Goal: Task Accomplishment & Management: Complete application form

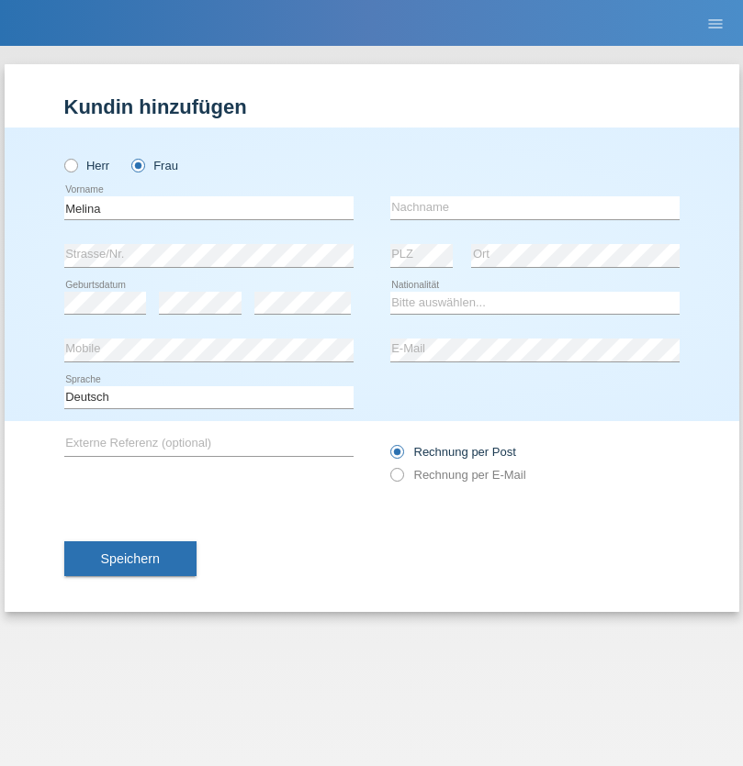
type input "Melina"
click at [534, 207] on input "text" at bounding box center [534, 207] width 289 height 23
type input "Räber"
select select "CH"
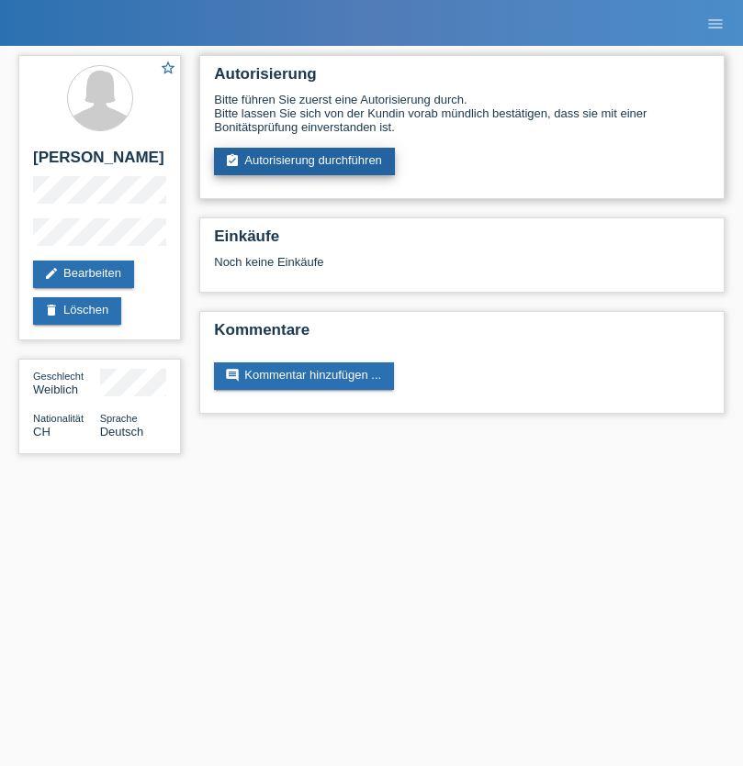
click at [305, 162] on link "assignment_turned_in Autorisierung durchführen" at bounding box center [304, 162] width 181 height 28
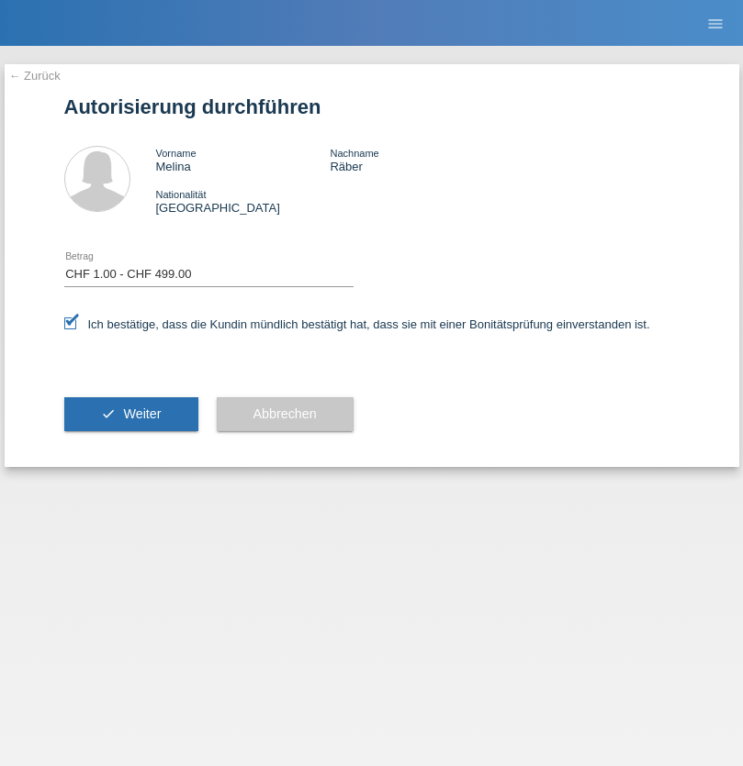
select select "1"
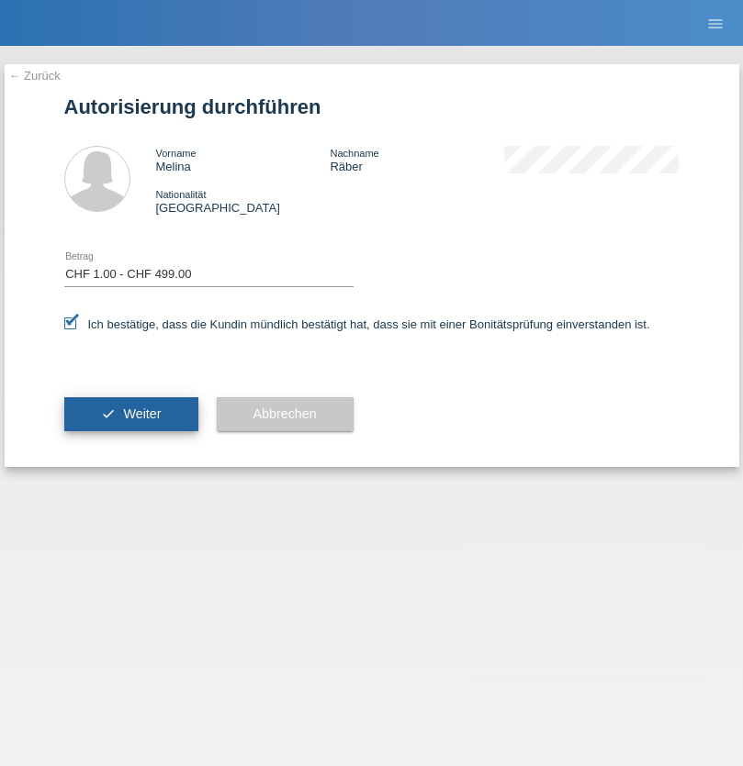
click at [130, 414] on span "Weiter" at bounding box center [142, 414] width 38 height 15
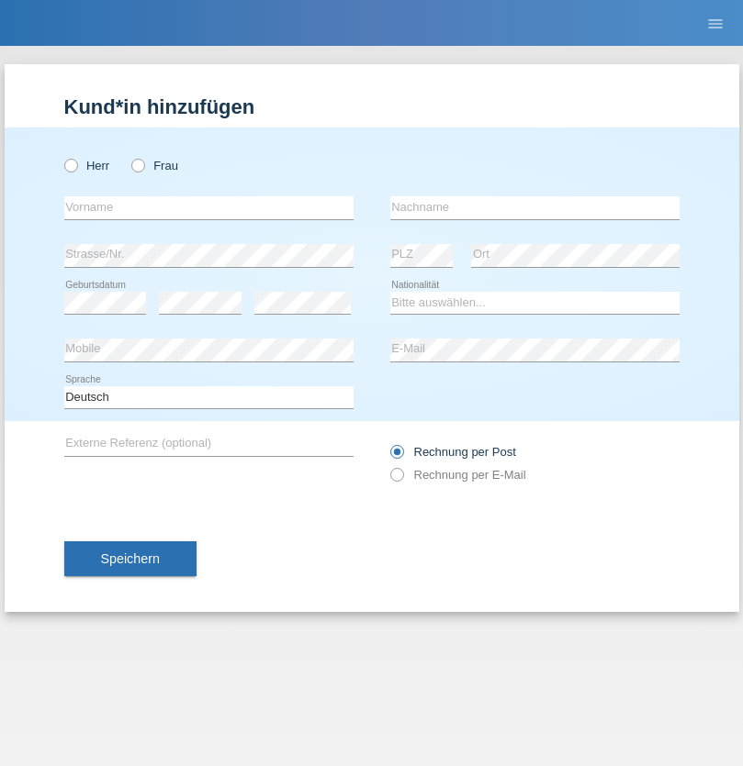
radio input "true"
click at [208, 207] on input "text" at bounding box center [208, 207] width 289 height 23
type input "Lirim"
click at [534, 207] on input "text" at bounding box center [534, 207] width 289 height 23
type input "Ramadani"
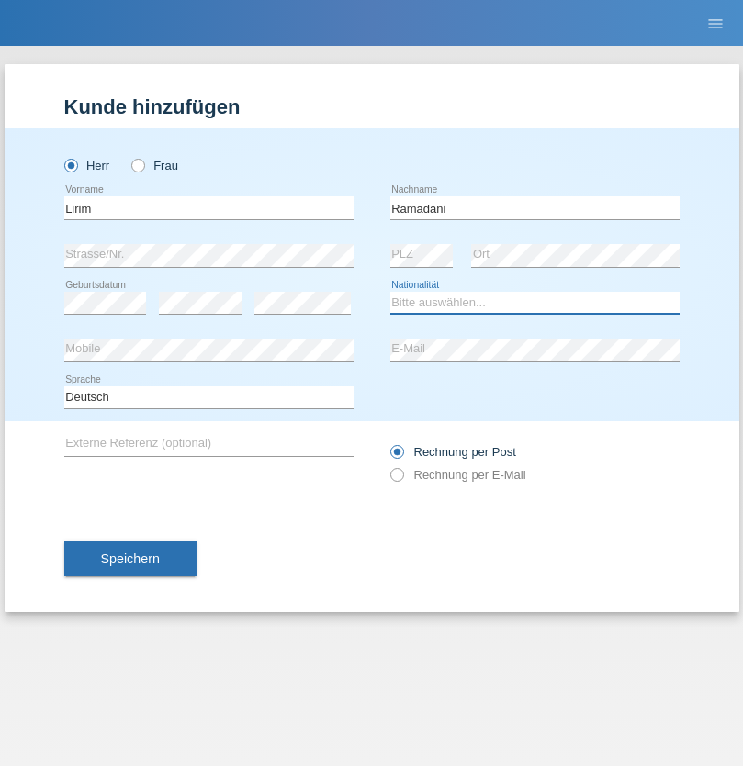
select select "CH"
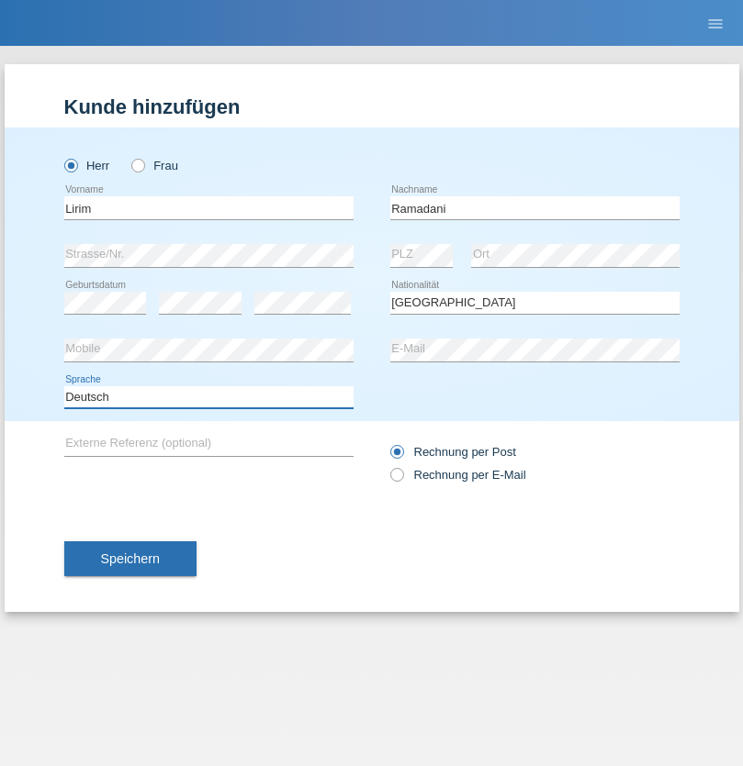
select select "en"
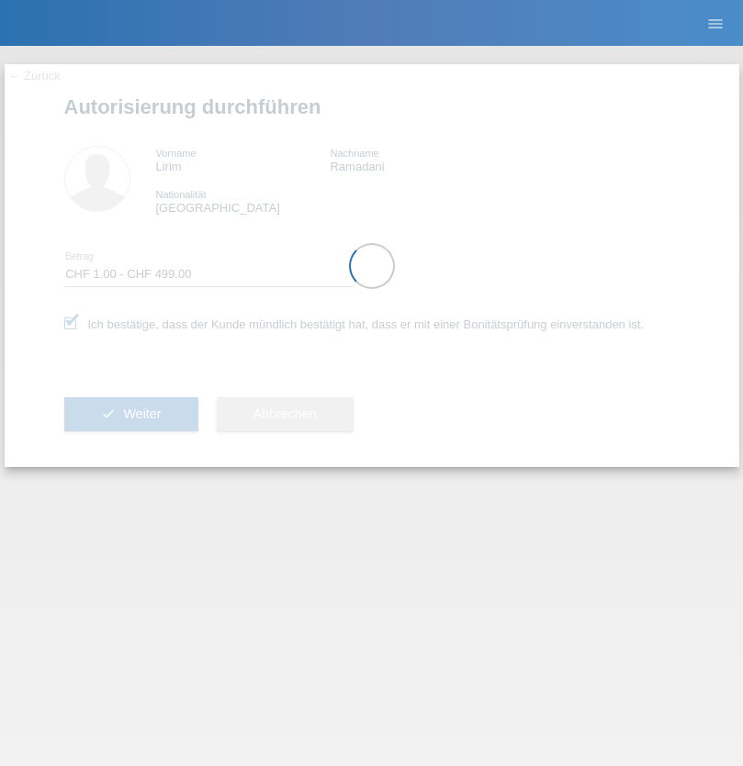
select select "1"
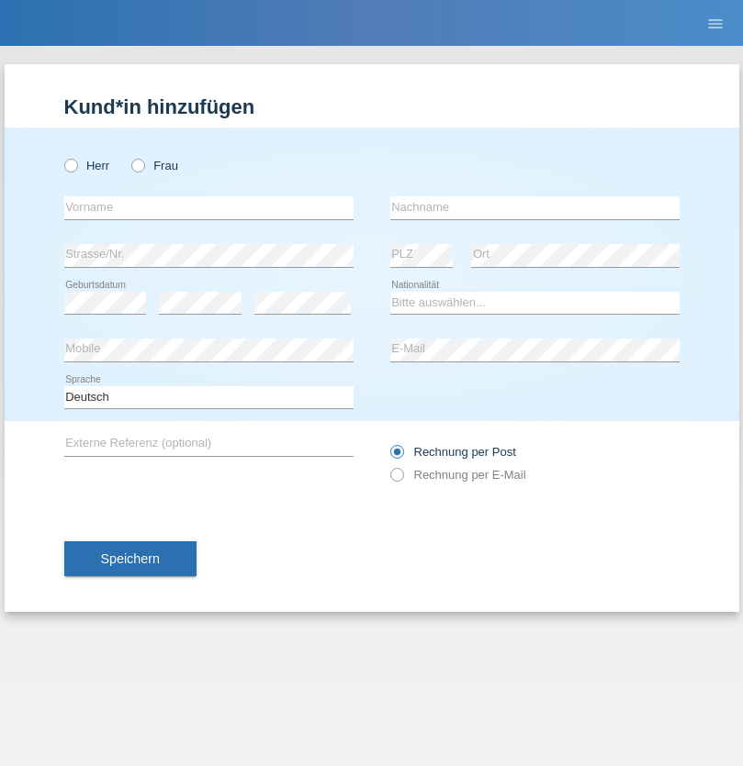
radio input "true"
click at [208, 207] on input "text" at bounding box center [208, 207] width 289 height 23
type input "Madalena"
click at [534, 207] on input "text" at bounding box center [534, 207] width 289 height 23
type input "Maria"
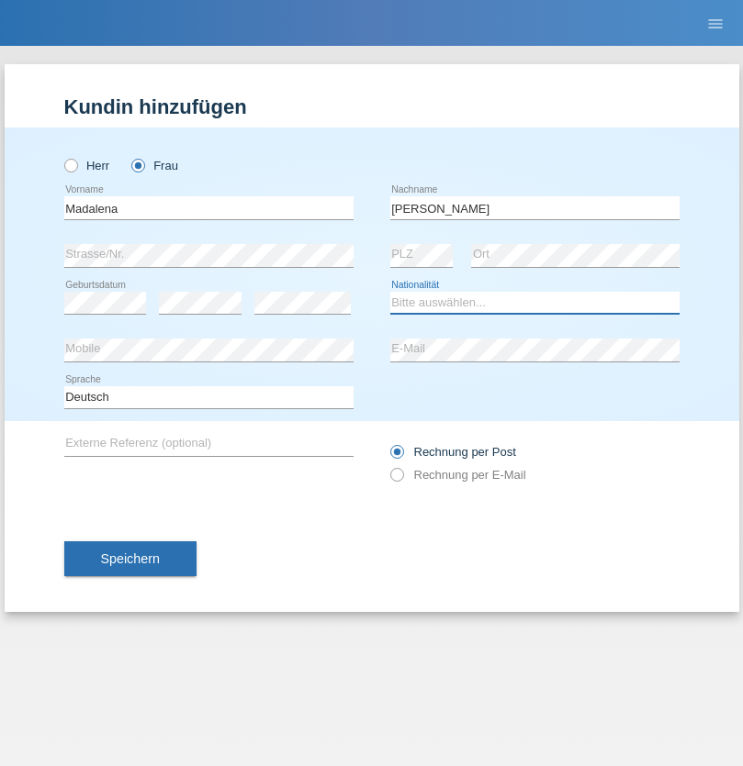
select select "PT"
select select "C"
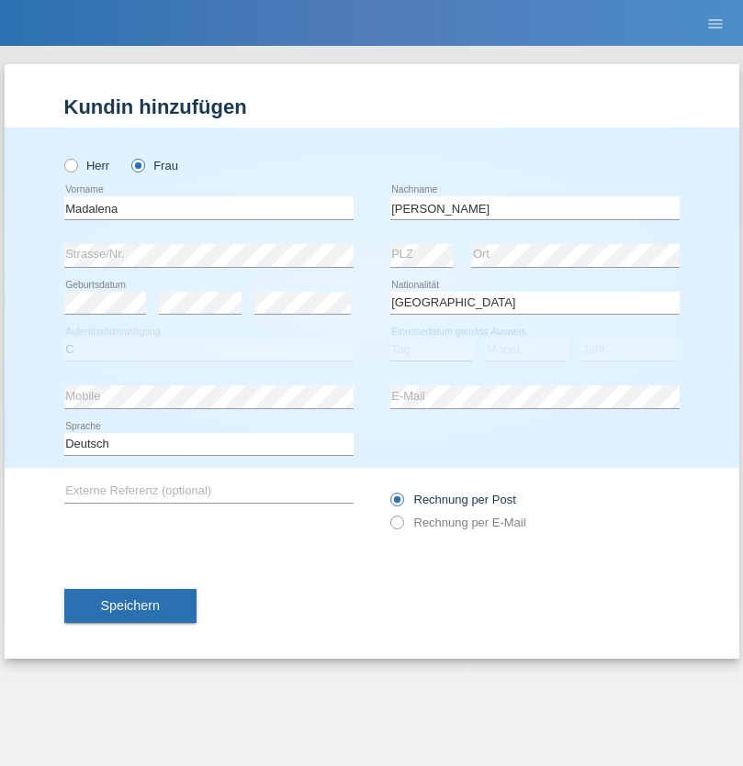
select select "29"
select select "10"
select select "2021"
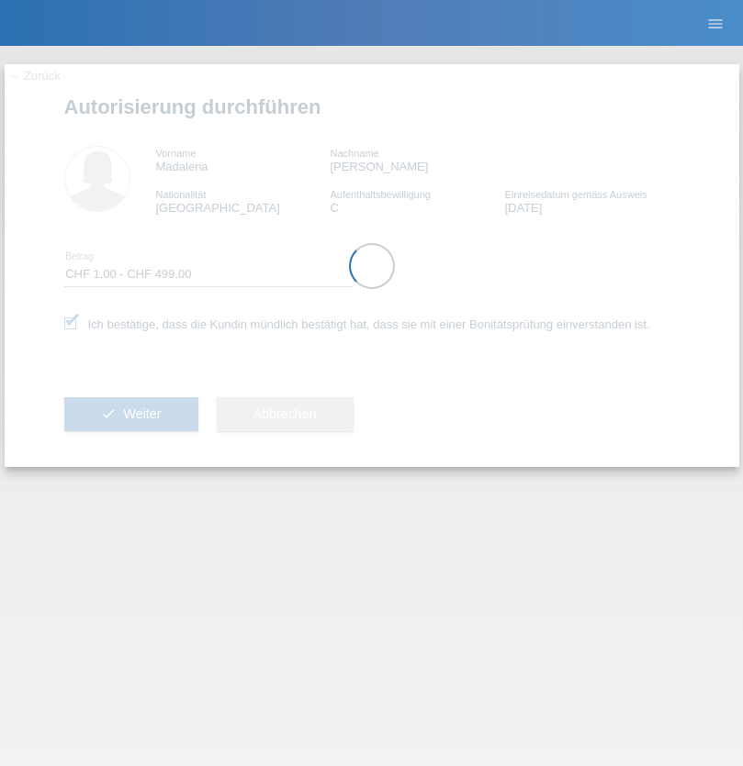
select select "1"
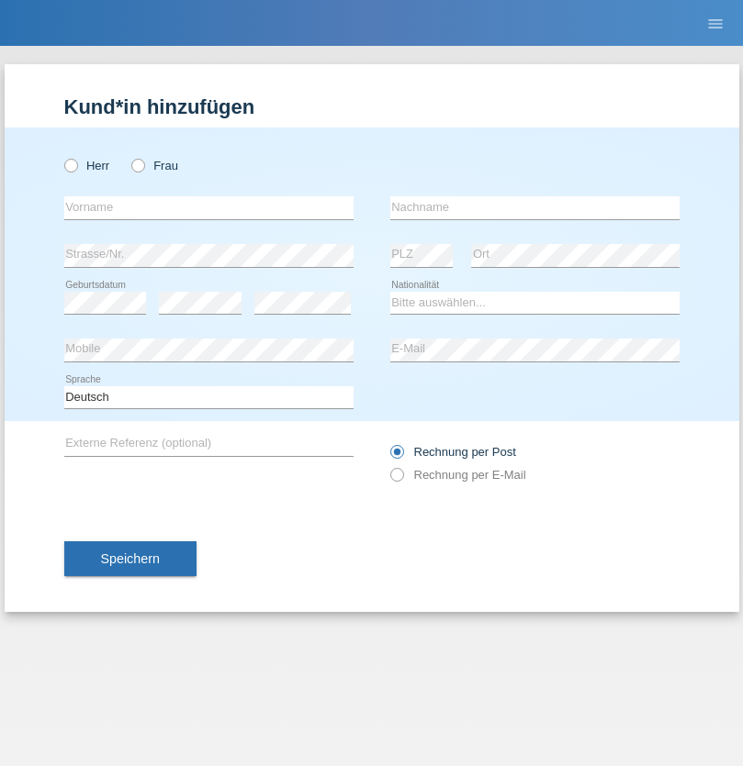
radio input "true"
click at [208, 207] on input "text" at bounding box center [208, 207] width 289 height 23
type input "Jorge"
click at [534, 207] on input "text" at bounding box center [534, 207] width 289 height 23
type input "SANTOS"
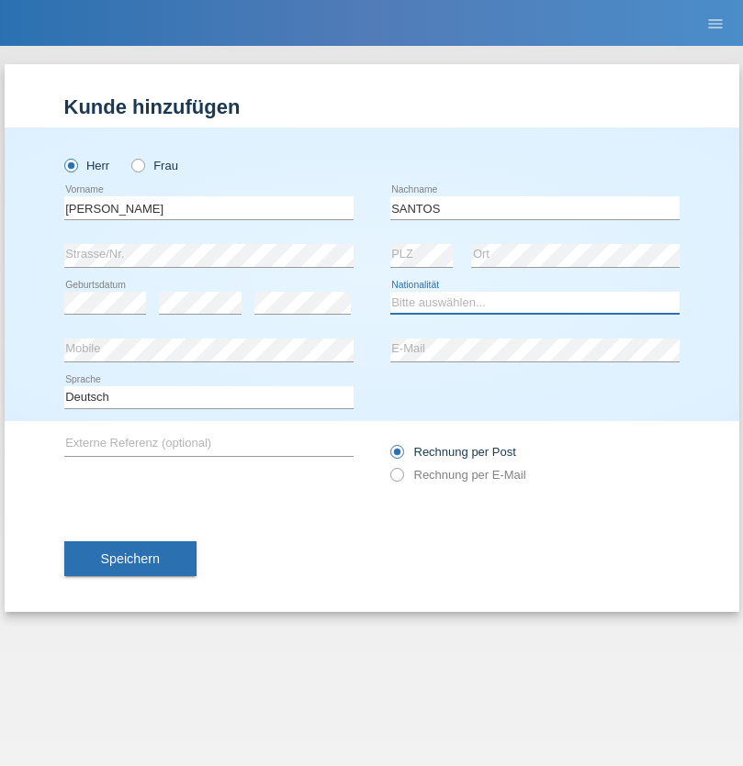
select select "PT"
select select "C"
select select "26"
select select "12"
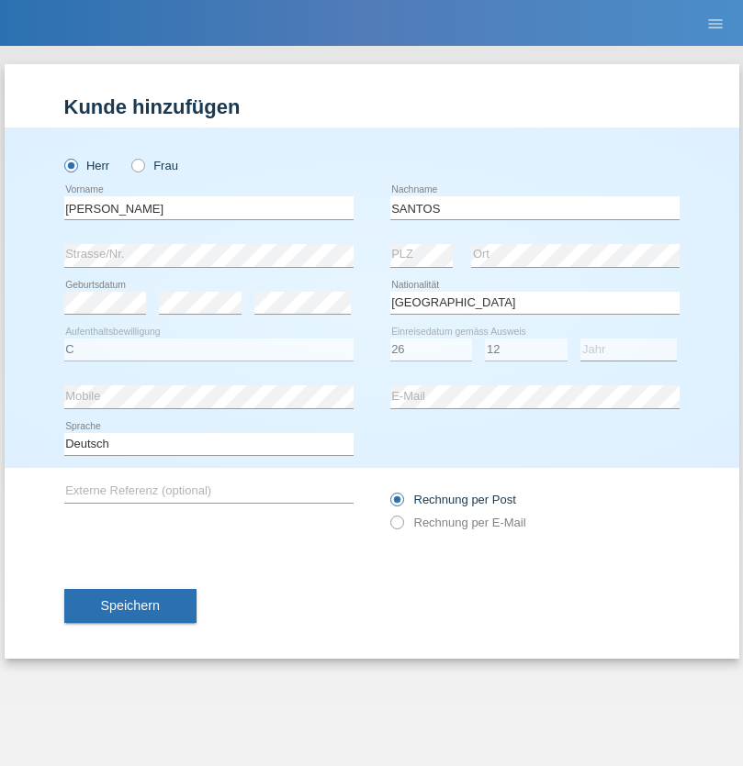
select select "2013"
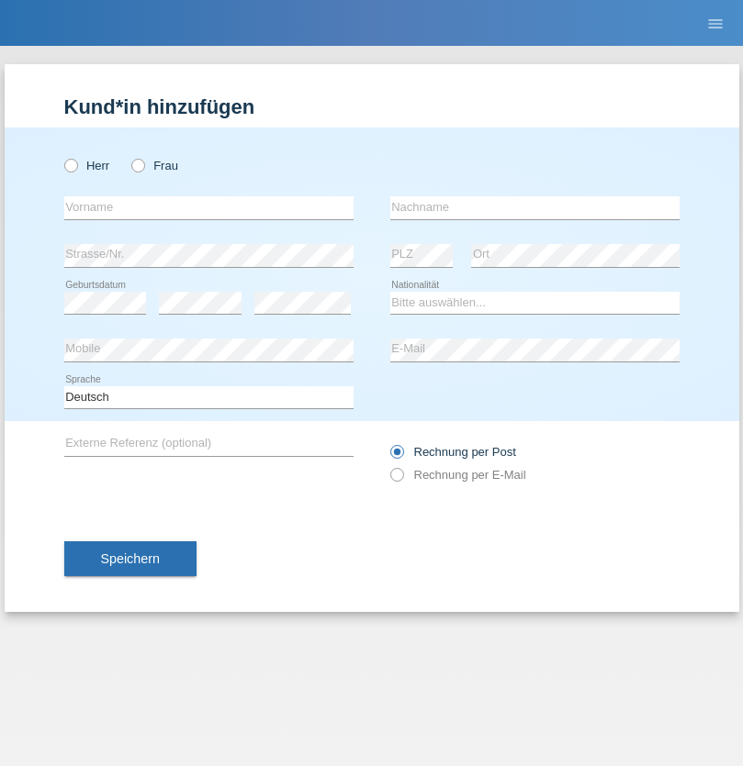
radio input "true"
click at [208, 207] on input "text" at bounding box center [208, 207] width 289 height 23
type input "[PERSON_NAME]"
click at [534, 207] on input "text" at bounding box center [534, 207] width 289 height 23
type input "Traksel"
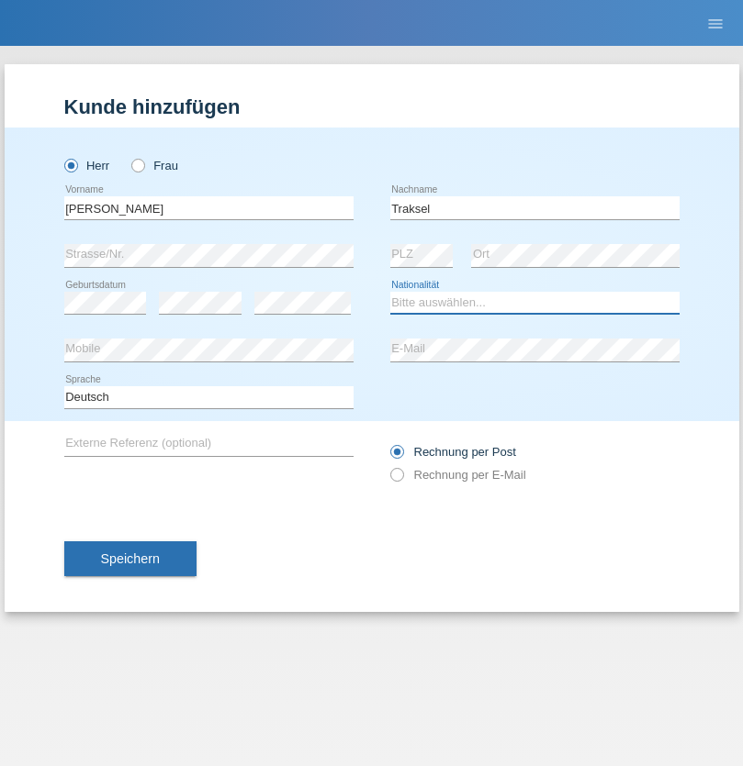
select select "DE"
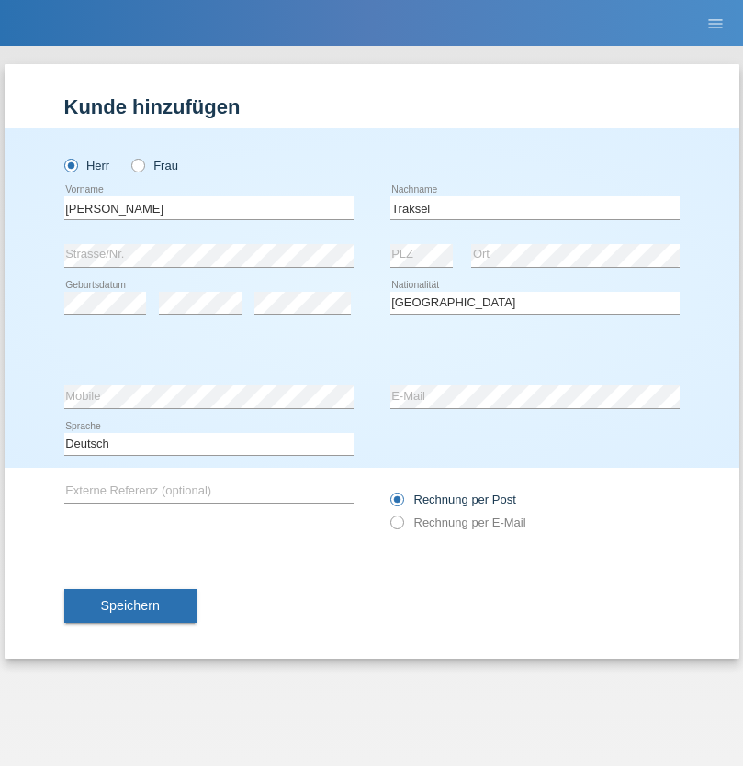
select select "C"
select select "01"
select select "07"
select select "2008"
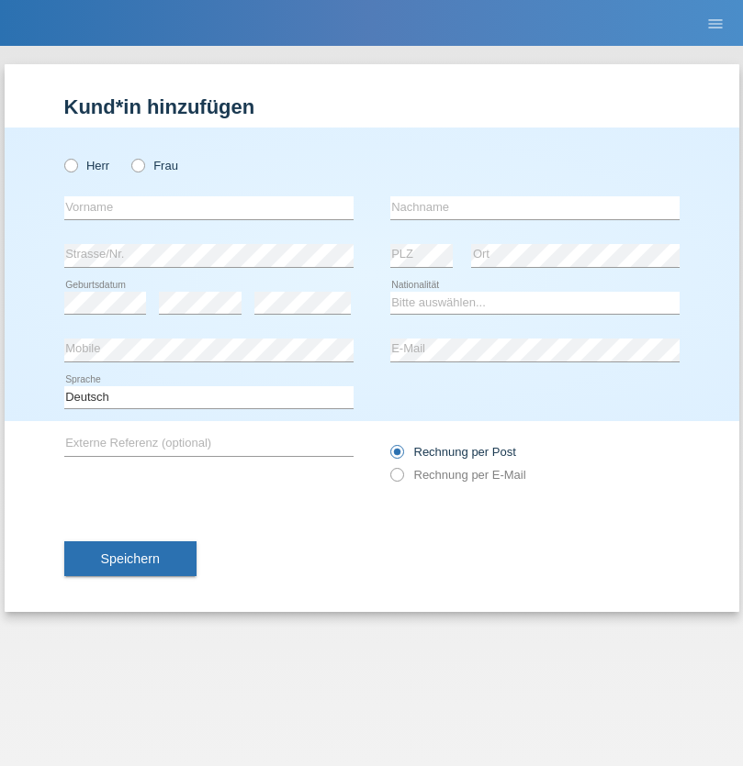
radio input "true"
click input "text"
type input "Selina"
click input "text"
type input "Haldi"
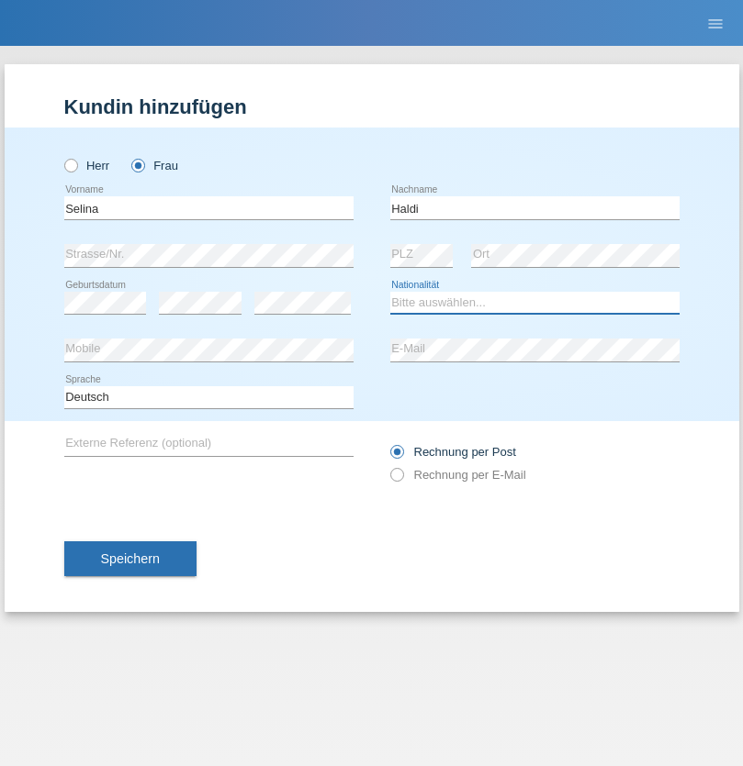
select select "CH"
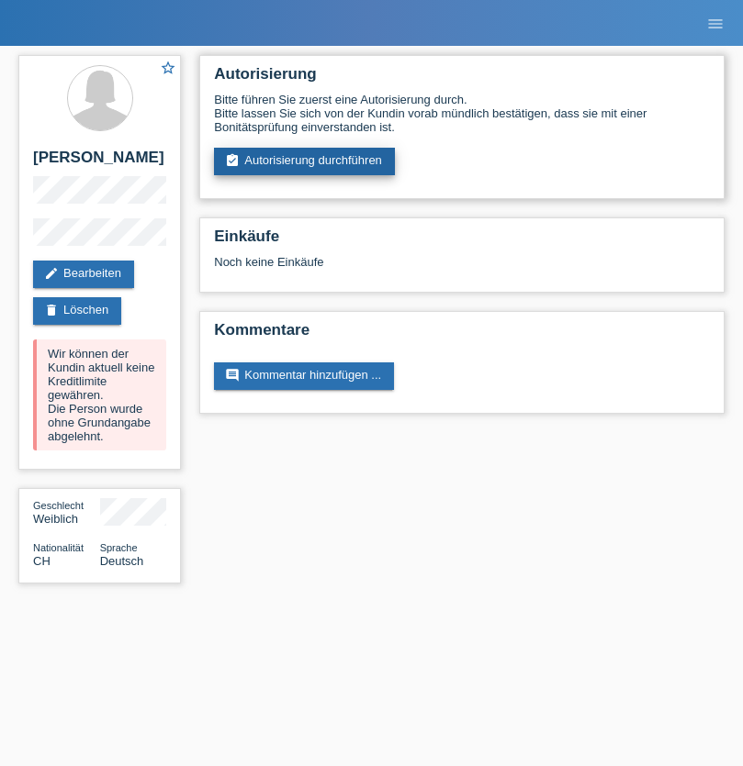
click at [305, 162] on link "assignment_turned_in Autorisierung durchführen" at bounding box center [304, 162] width 181 height 28
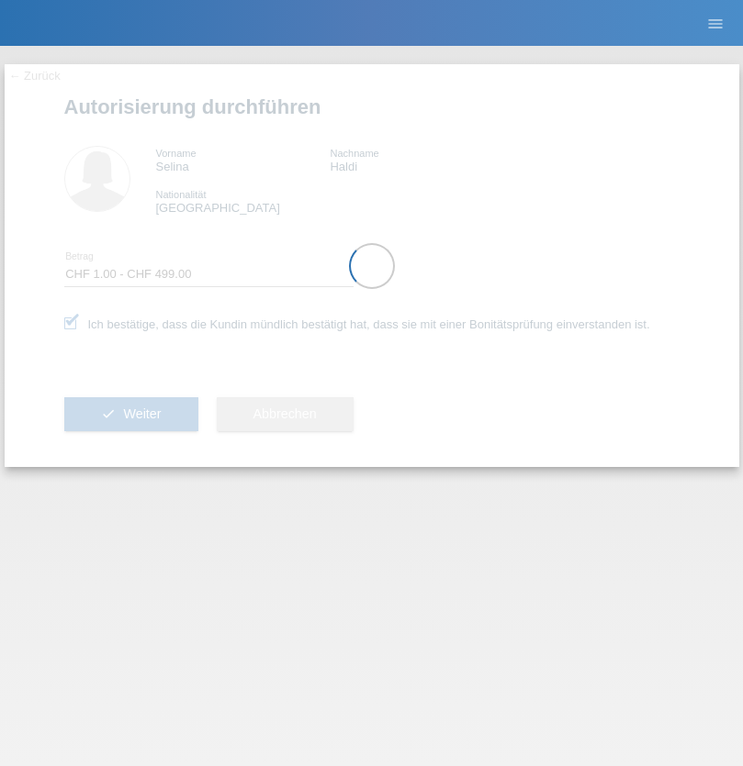
select select "1"
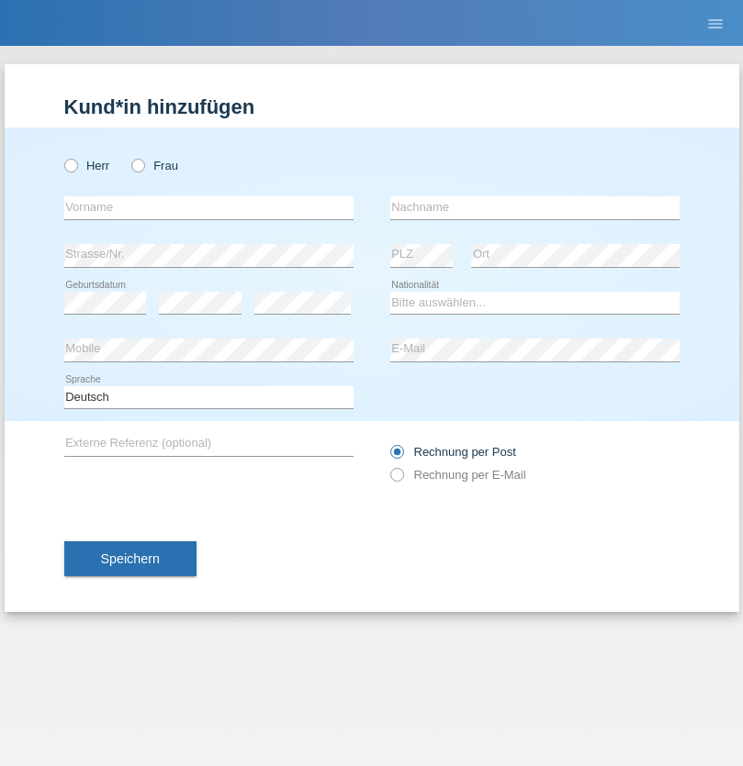
radio input "true"
click at [208, 207] on input "text" at bounding box center [208, 207] width 289 height 23
type input "[PERSON_NAME]"
click at [534, 207] on input "text" at bounding box center [534, 207] width 289 height 23
type input "Patera"
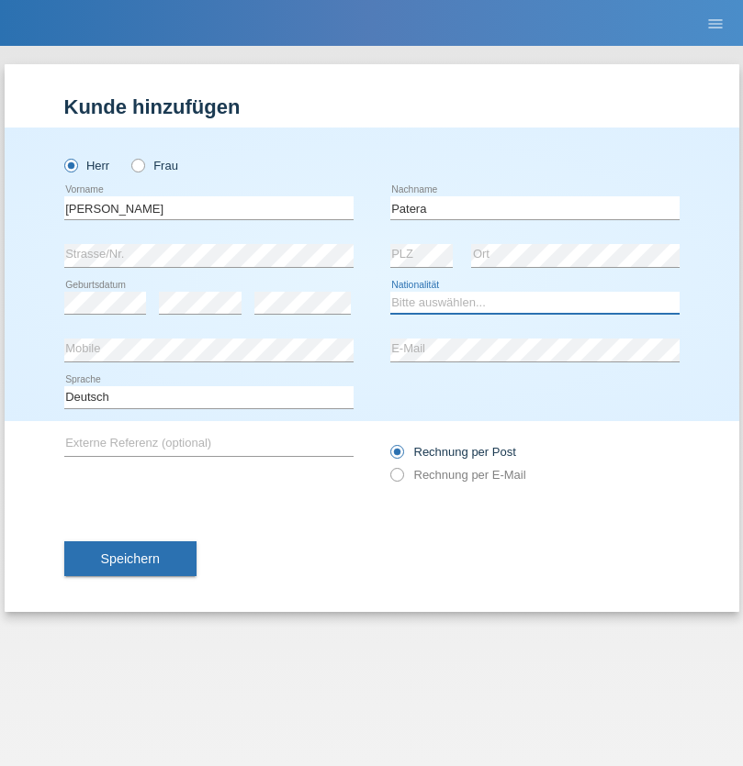
select select "CH"
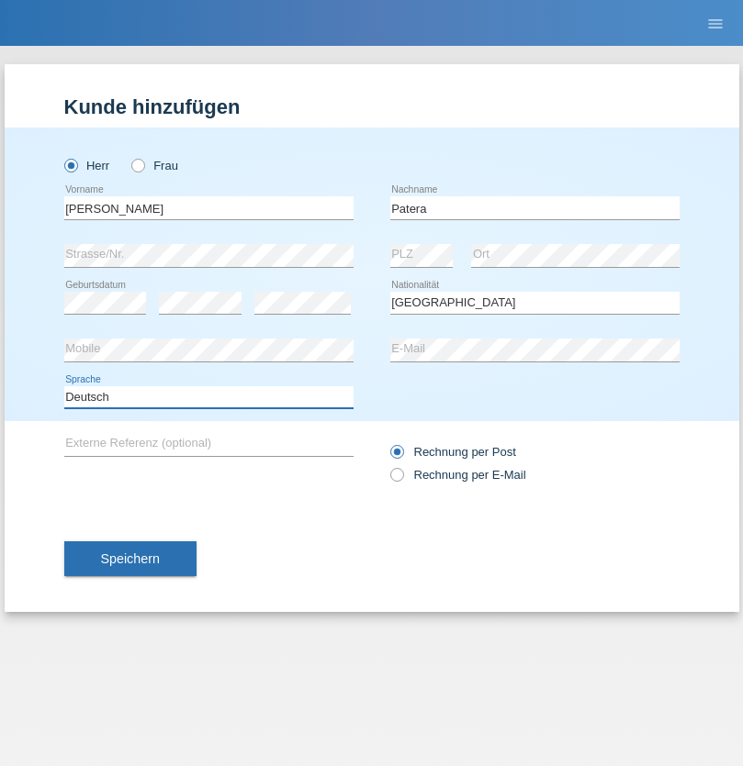
select select "en"
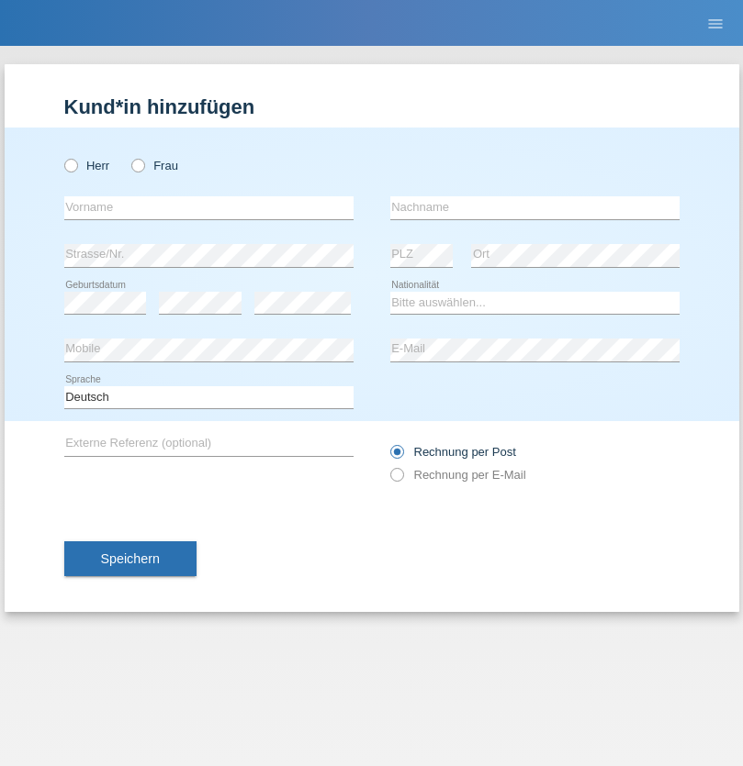
radio input "true"
click at [208, 207] on input "text" at bounding box center [208, 207] width 289 height 23
type input "Asia"
click at [534, 207] on input "text" at bounding box center [534, 207] width 289 height 23
type input "Riva"
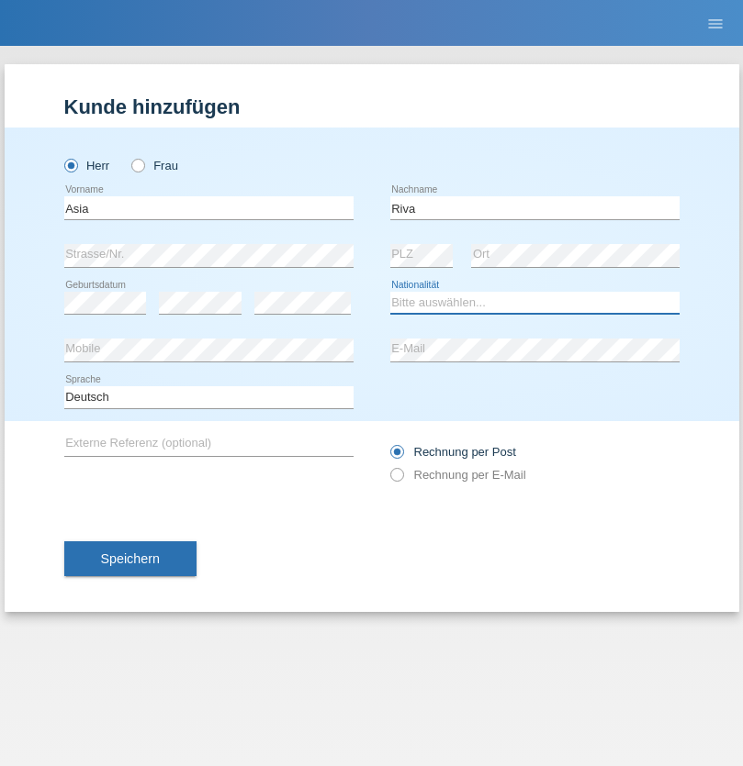
select select "IT"
select select "C"
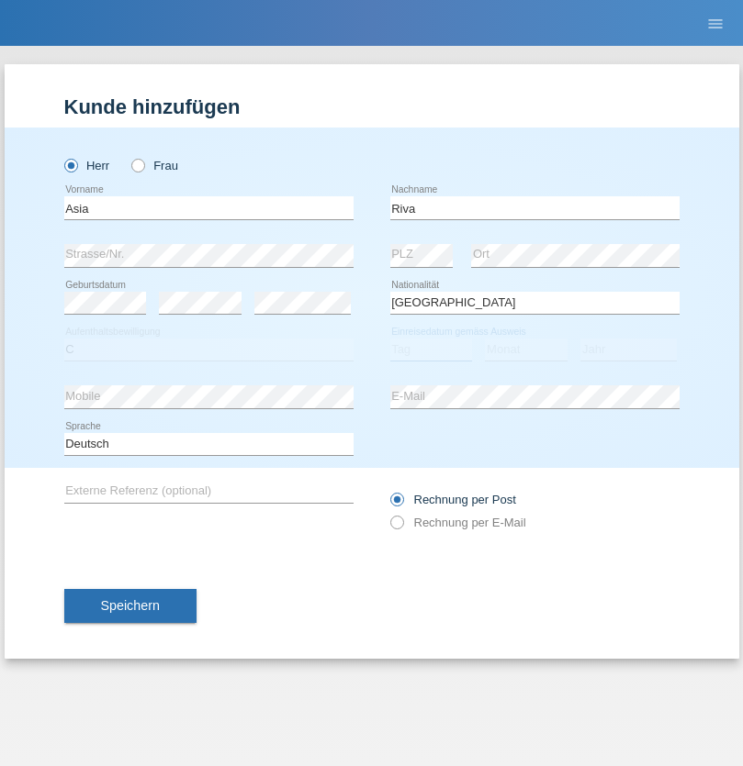
select select "01"
select select "06"
select select "2021"
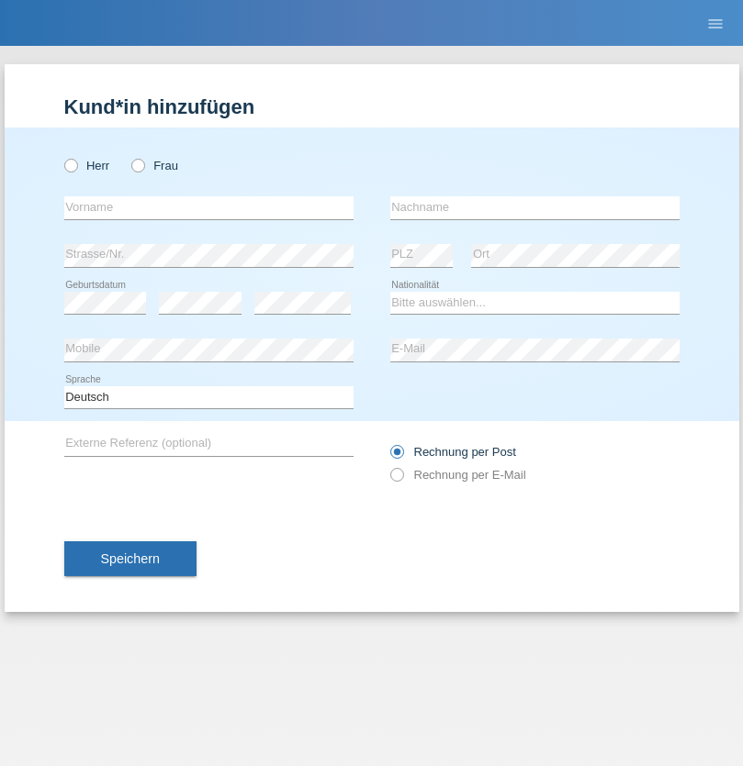
radio input "true"
click at [208, 207] on input "text" at bounding box center [208, 207] width 289 height 23
type input "Firas"
click at [534, 207] on input "text" at bounding box center [534, 207] width 289 height 23
type input "Khalil"
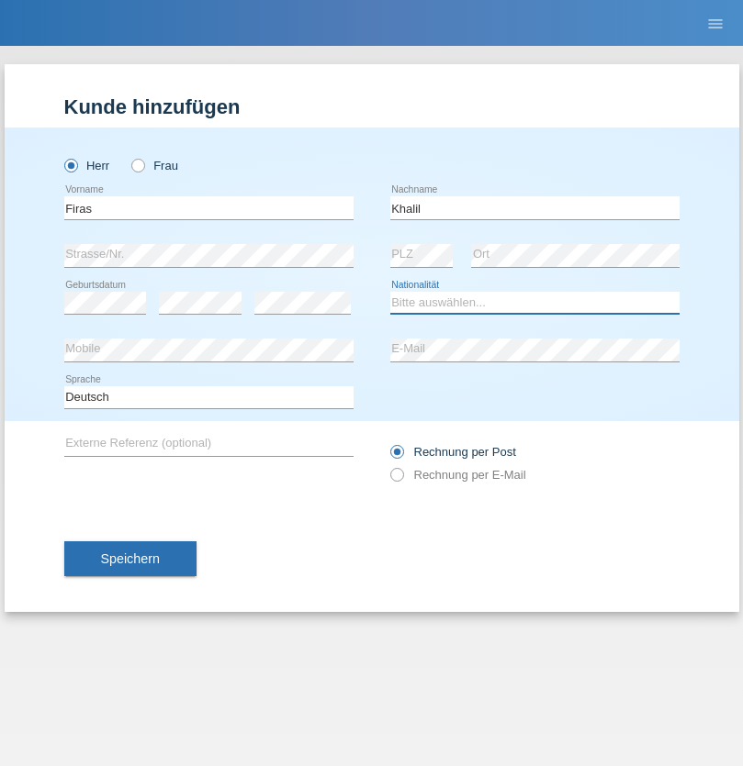
select select "IT"
select select "C"
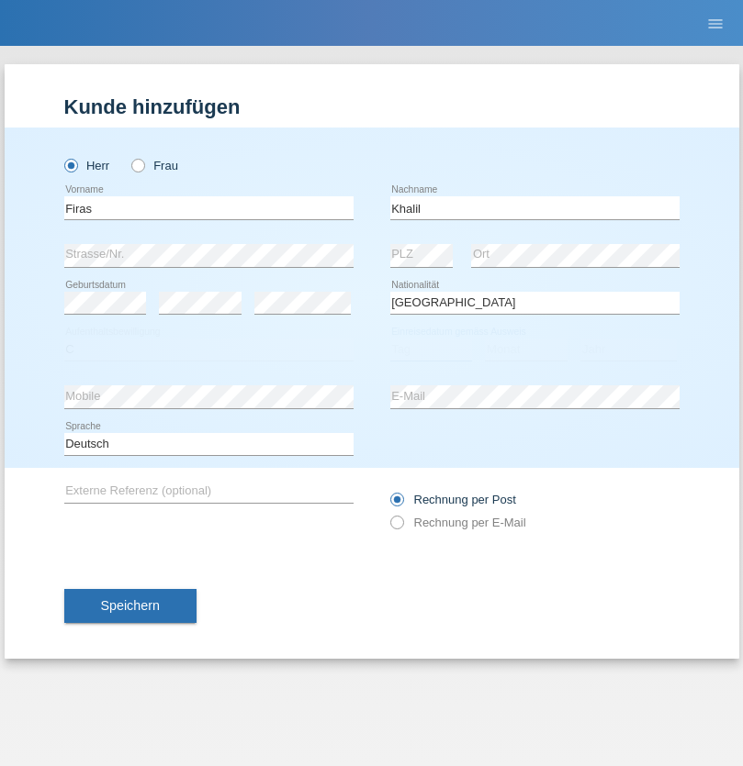
select select "01"
select select "03"
select select "2021"
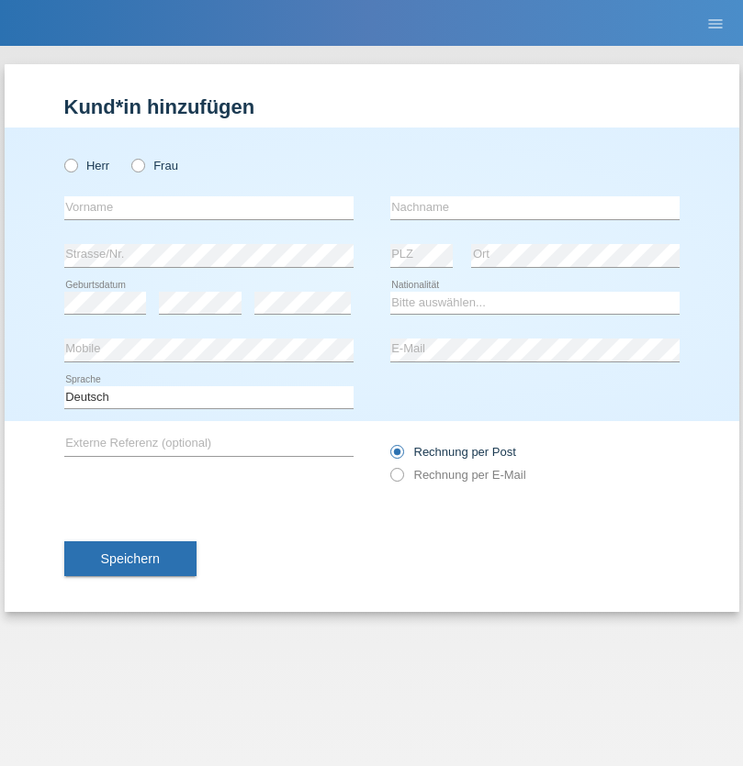
radio input "true"
click at [208, 207] on input "text" at bounding box center [208, 207] width 289 height 23
type input "Diego"
click at [534, 207] on input "text" at bounding box center [534, 207] width 289 height 23
type input "Patera"
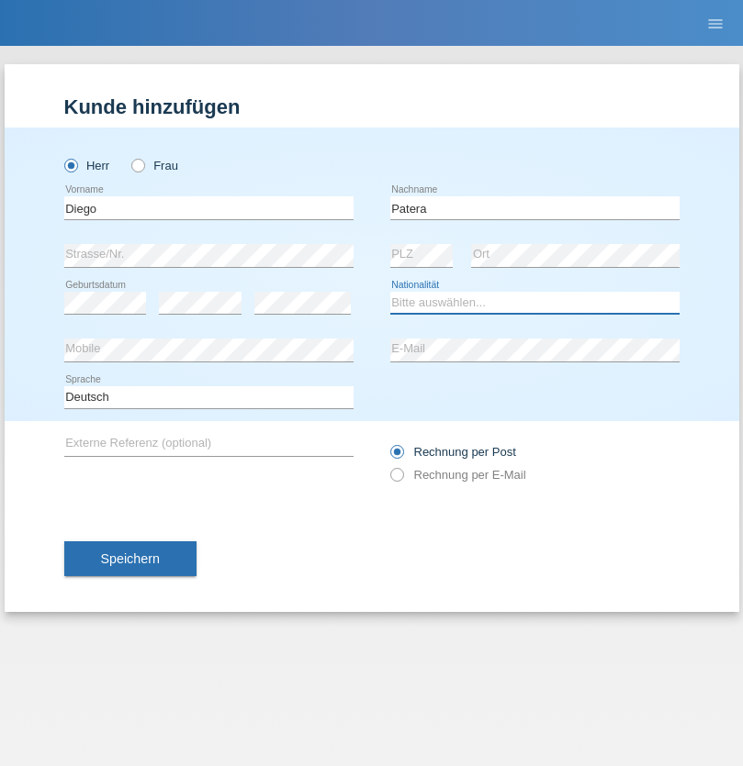
select select "CH"
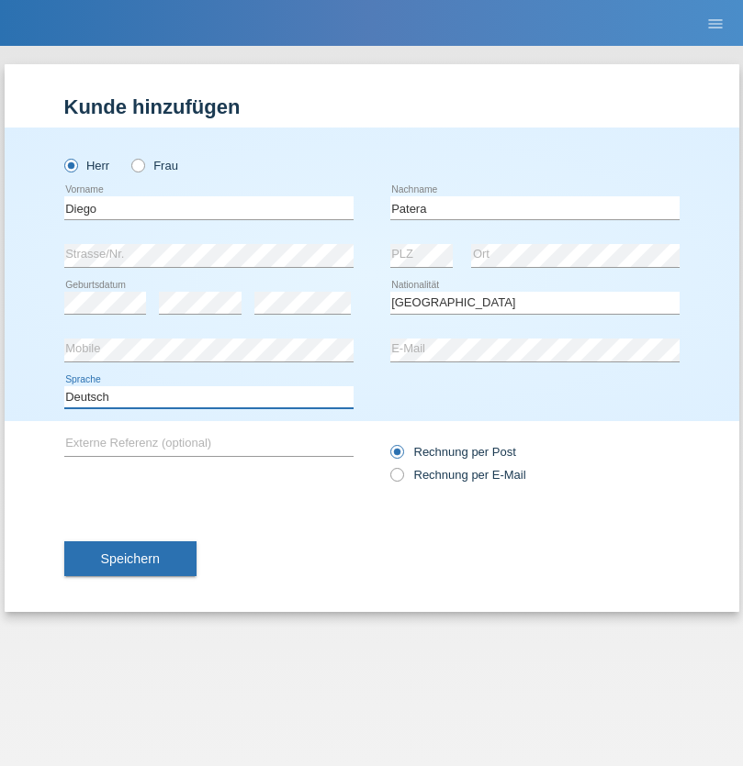
select select "en"
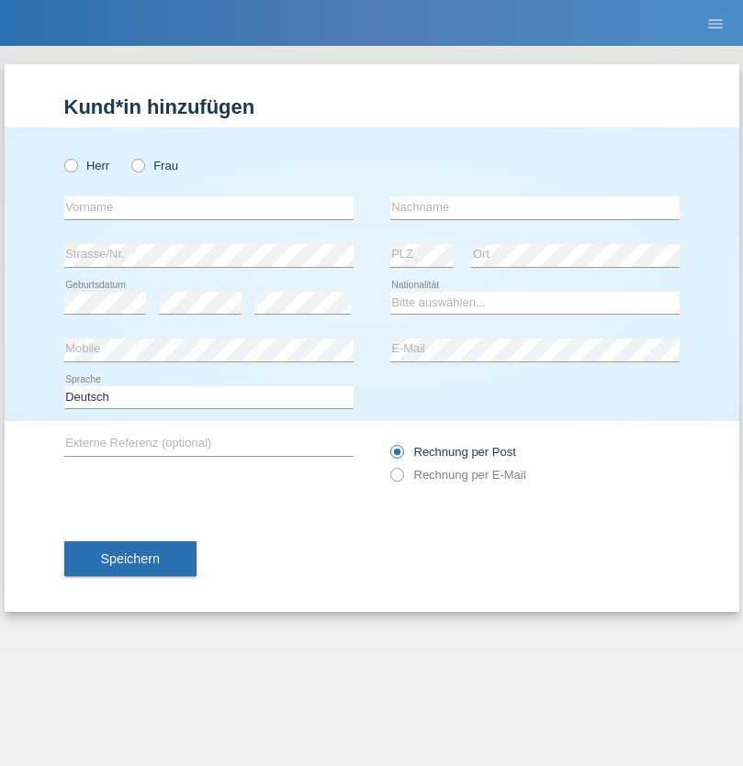
radio input "true"
click at [208, 207] on input "text" at bounding box center [208, 207] width 289 height 23
type input "Ketty"
click at [534, 207] on input "text" at bounding box center [534, 207] width 289 height 23
type input "Kalupnath"
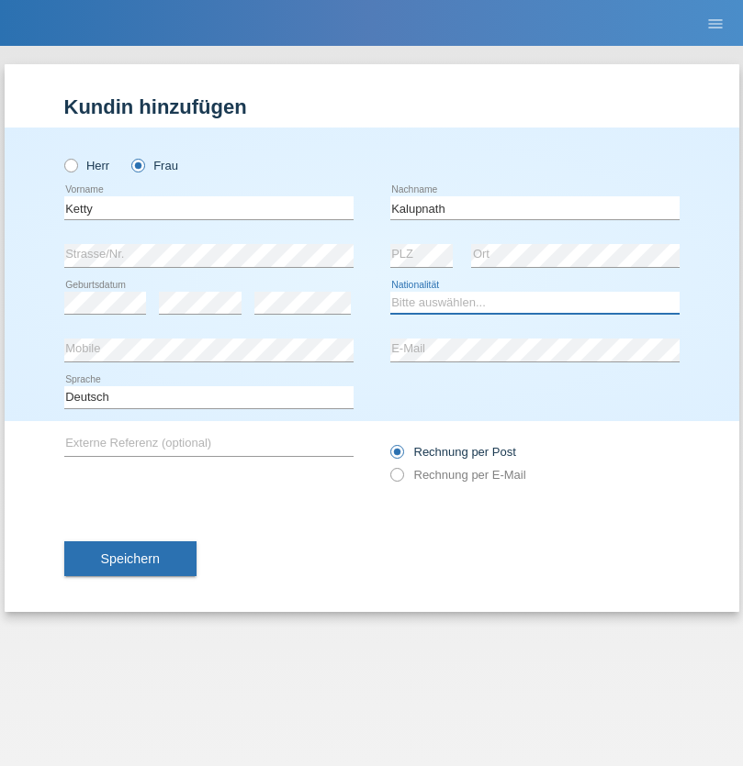
select select "CH"
radio input "true"
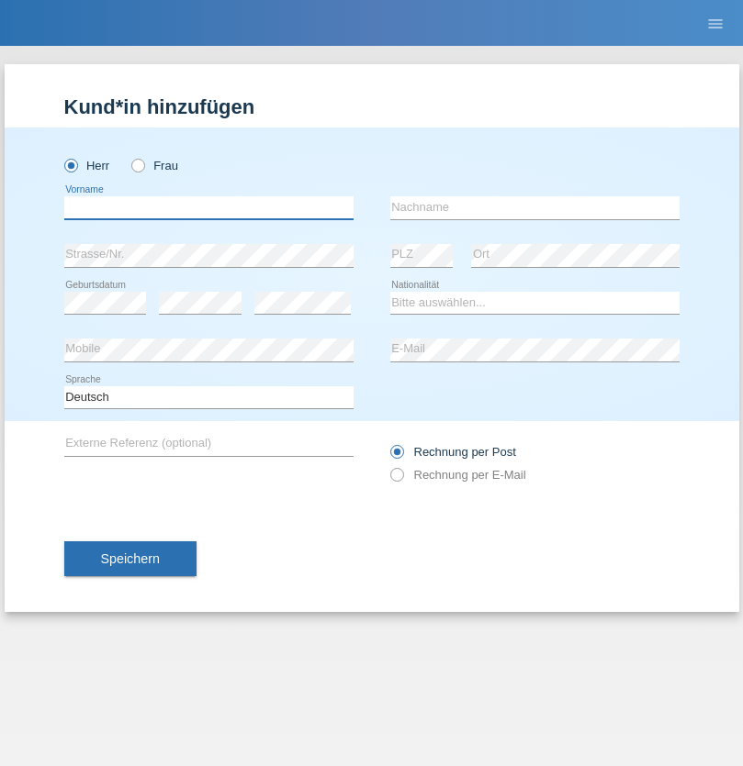
click at [208, 207] on input "text" at bounding box center [208, 207] width 289 height 23
type input "[PERSON_NAME]"
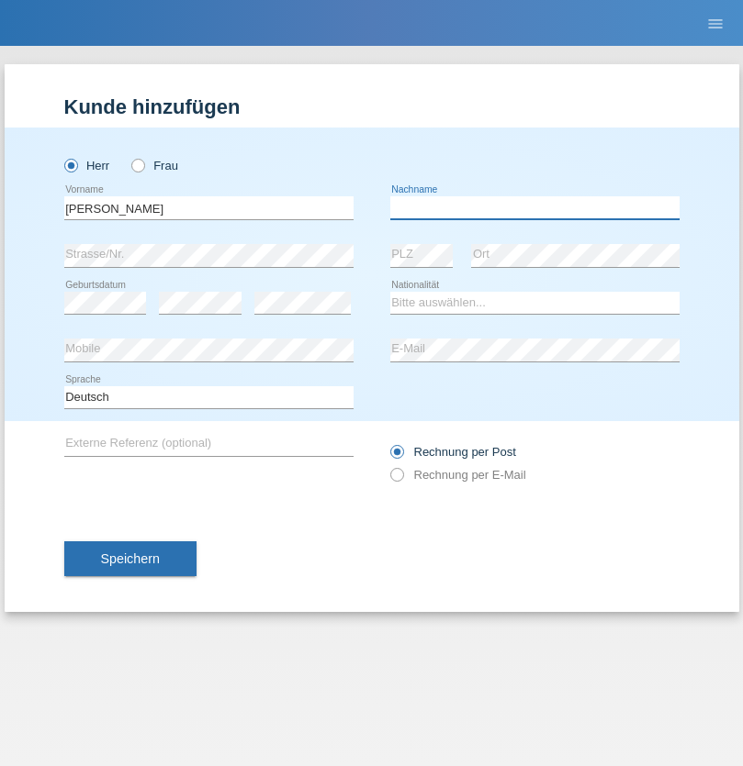
click at [534, 207] on input "text" at bounding box center [534, 207] width 289 height 23
type input "Mucha"
select select "CH"
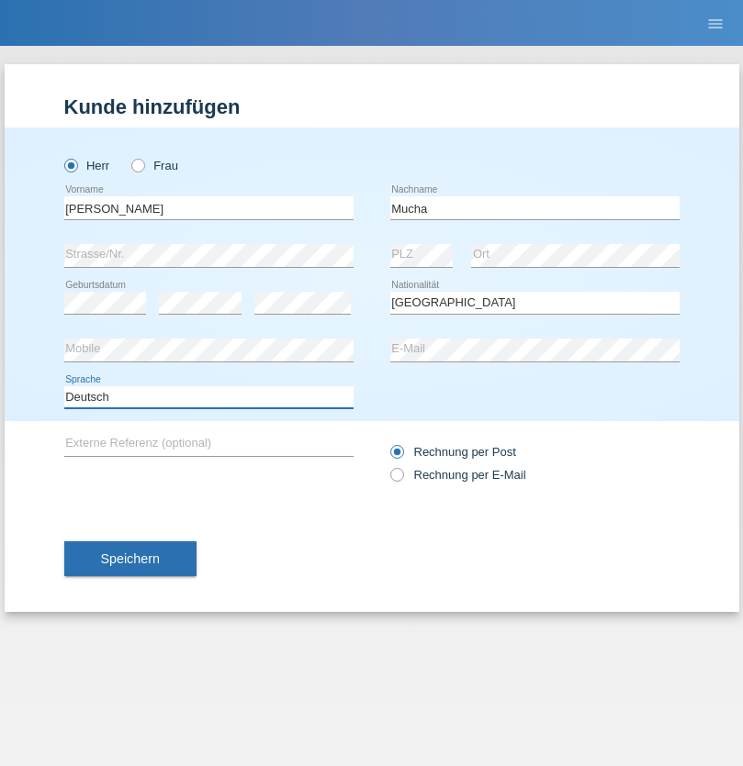
select select "en"
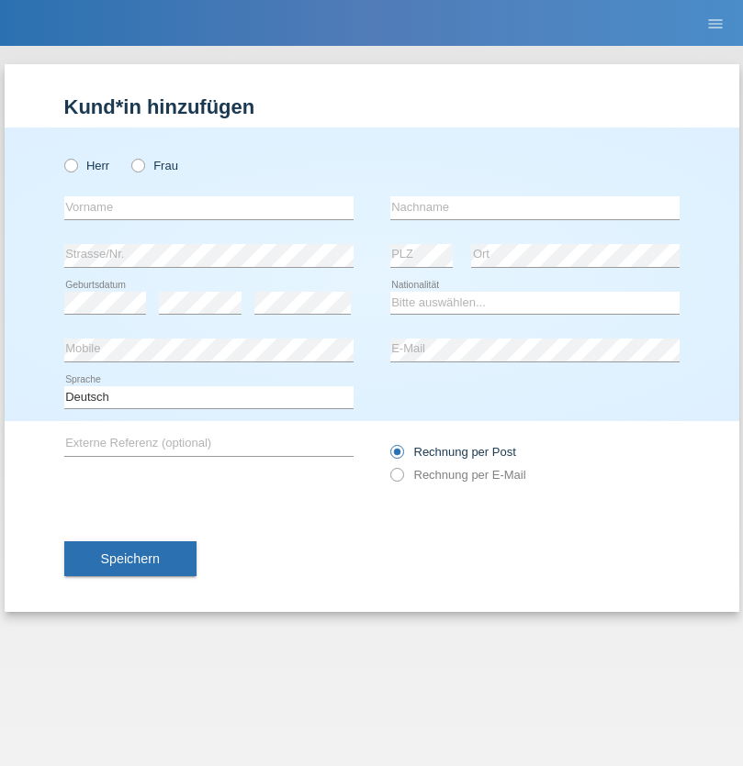
radio input "true"
click at [208, 207] on input "text" at bounding box center [208, 207] width 289 height 23
type input "Franziska"
click at [534, 207] on input "text" at bounding box center [534, 207] width 289 height 23
type input "Starke"
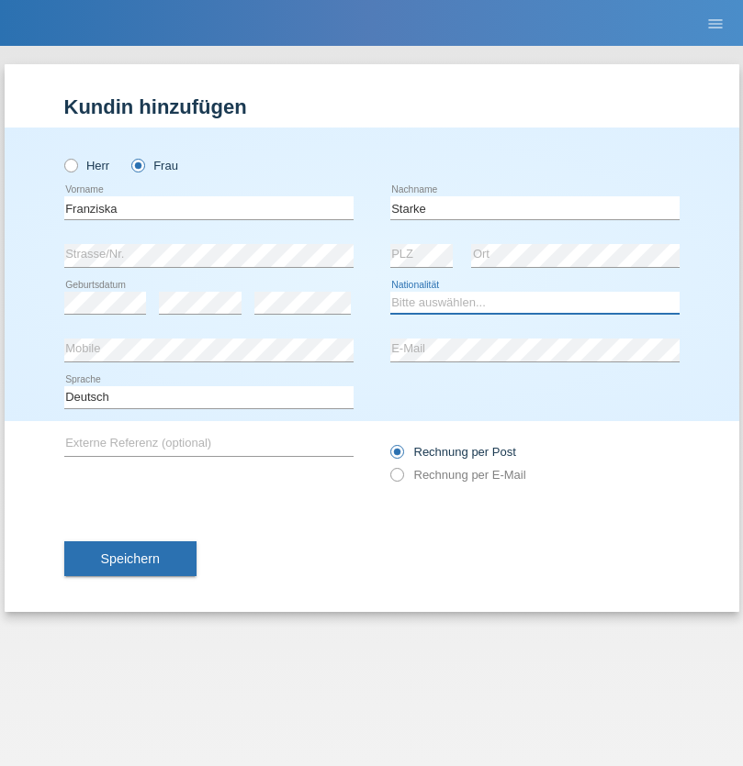
select select "DE"
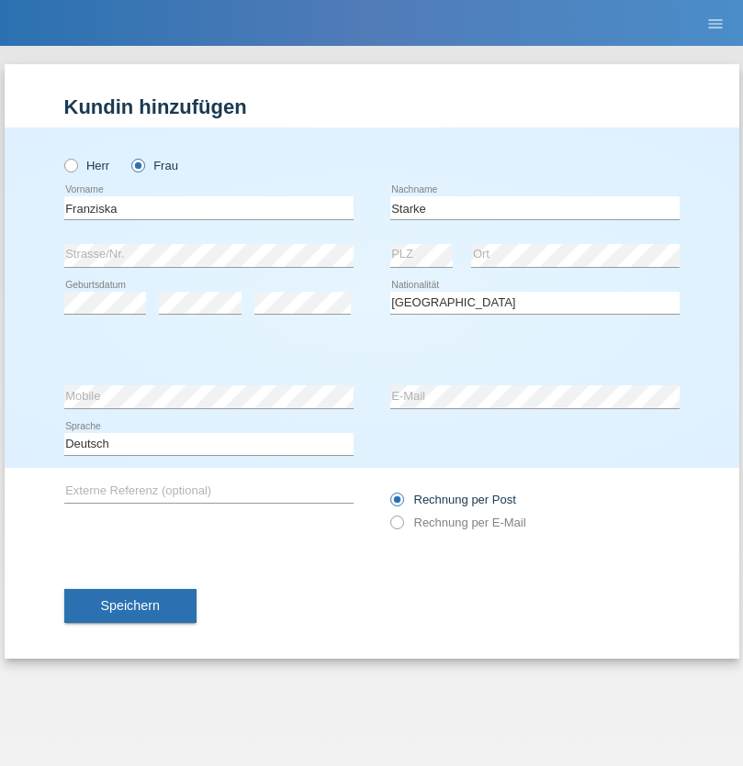
select select "C"
select select "01"
select select "03"
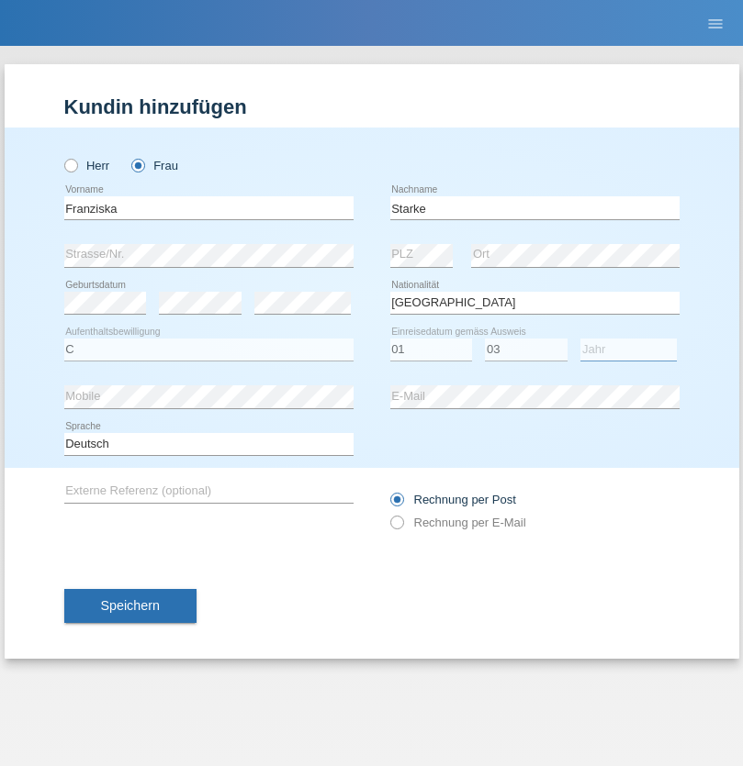
select select "1985"
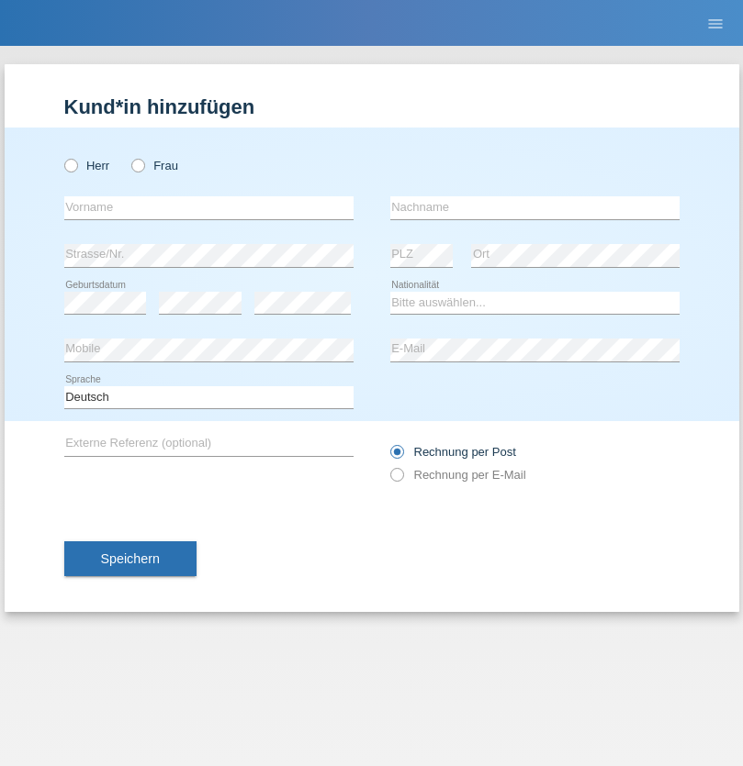
radio input "true"
click at [208, 207] on input "text" at bounding box center [208, 207] width 289 height 23
type input "[DEMOGRAPHIC_DATA]"
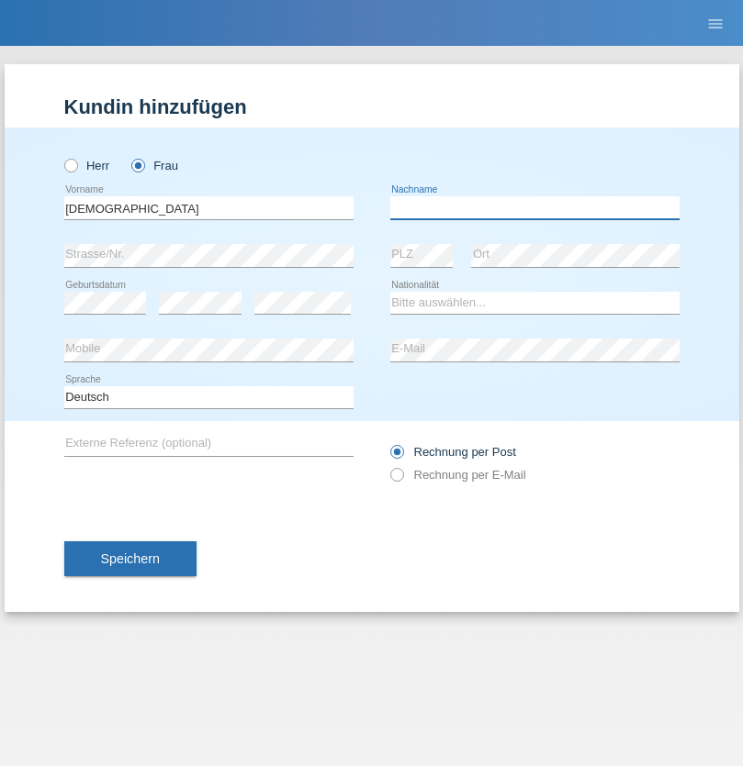
click at [534, 207] on input "text" at bounding box center [534, 207] width 289 height 23
type input "Cimbaljević"
select select "HR"
select select "C"
select select "13"
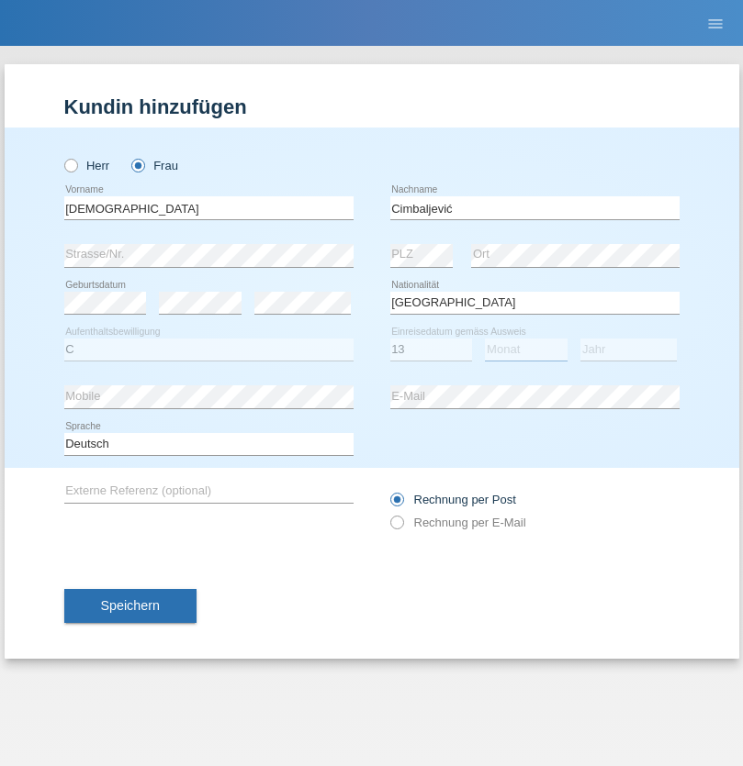
select select "08"
select select "2021"
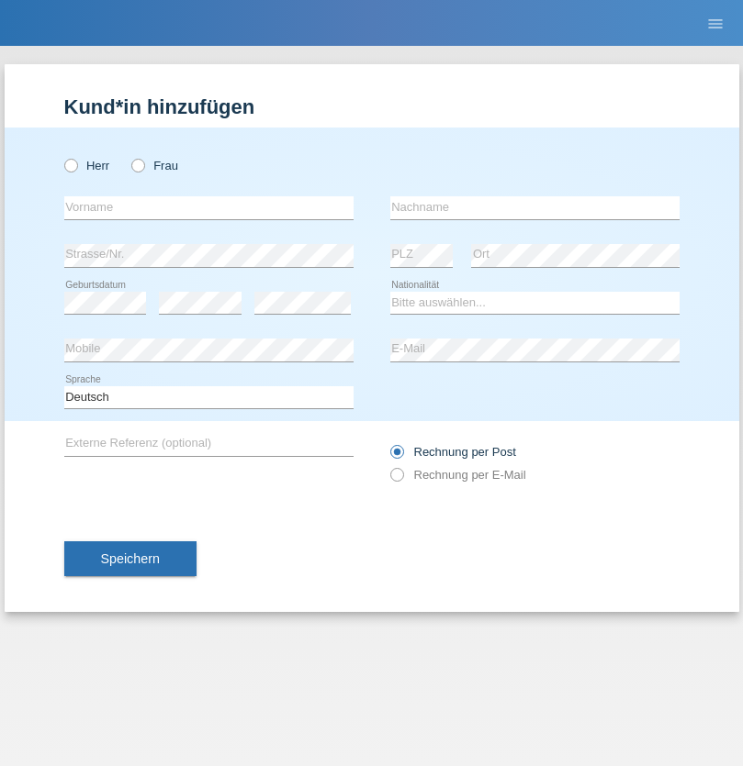
radio input "true"
click at [208, 207] on input "text" at bounding box center [208, 207] width 289 height 23
type input "Batsche"
click at [534, 207] on input "text" at bounding box center [534, 207] width 289 height 23
type input "Arifoska"
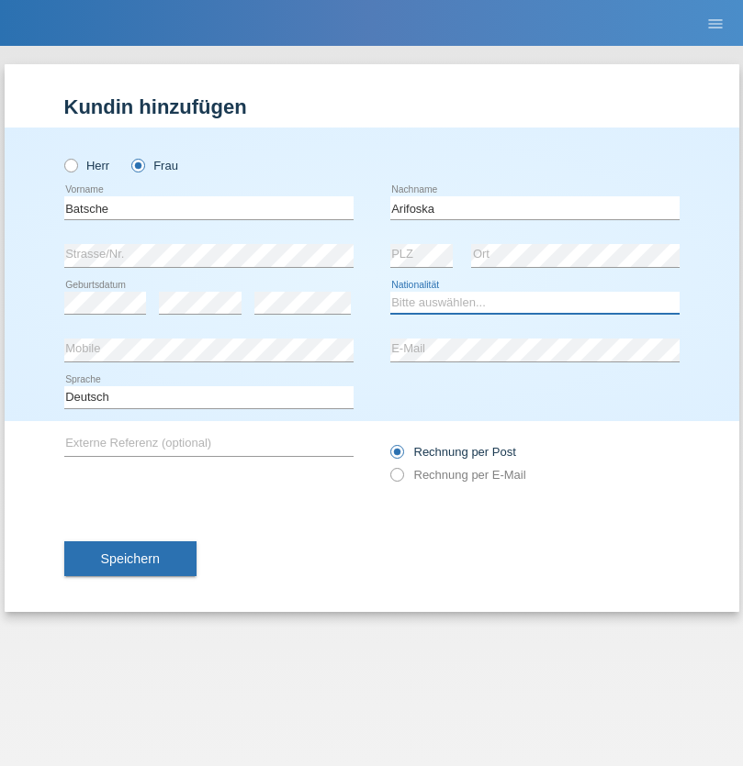
select select "CH"
radio input "true"
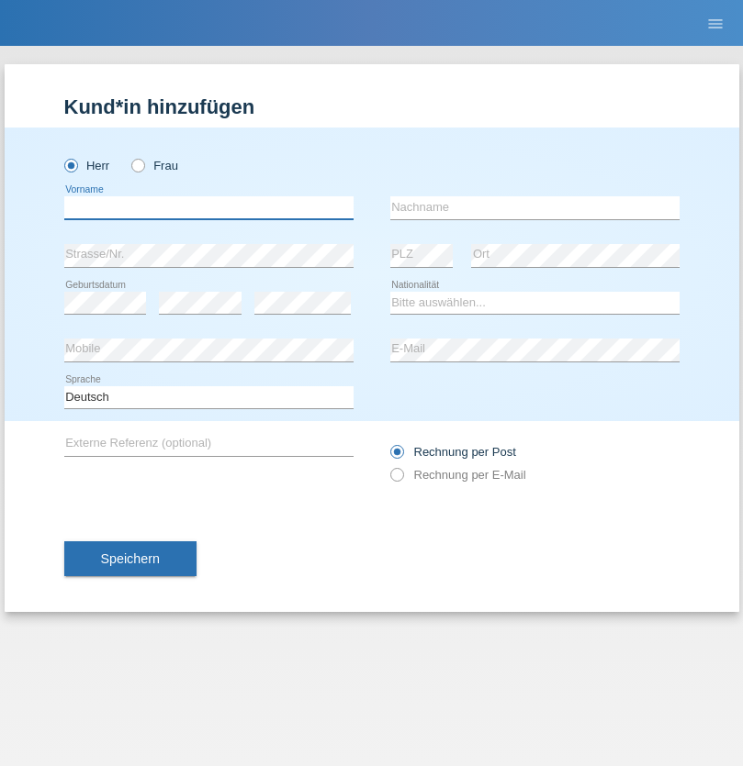
click at [208, 207] on input "text" at bounding box center [208, 207] width 289 height 23
type input "Emre"
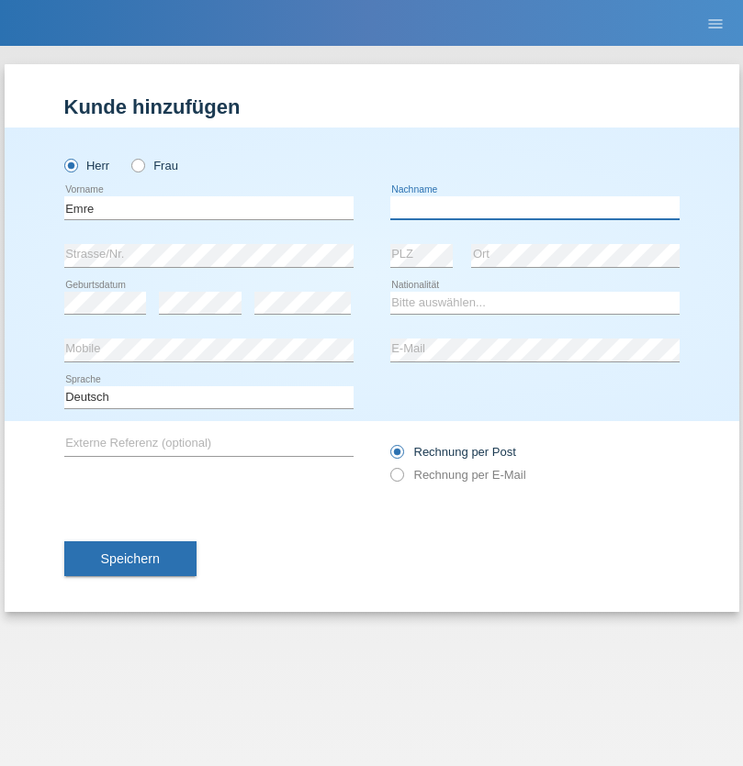
click at [534, 207] on input "text" at bounding box center [534, 207] width 289 height 23
type input "Uzun"
select select "CH"
